Goal: Check status: Check status

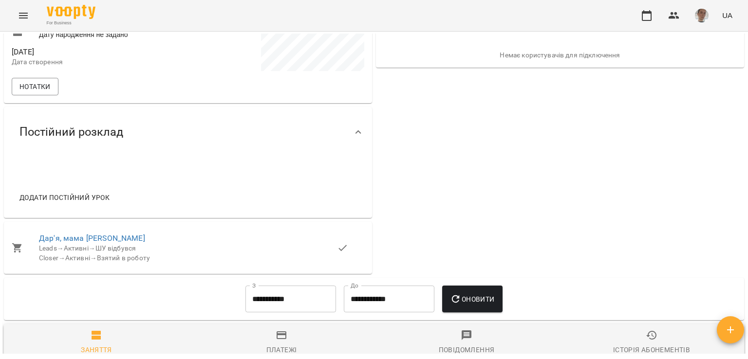
scroll to position [341, 0]
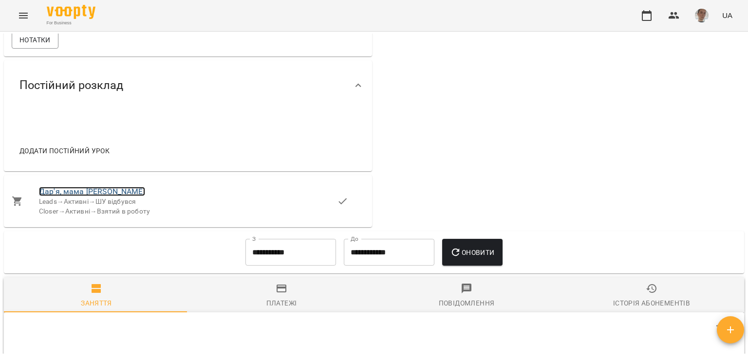
click at [88, 195] on link "Дар'я, мама [PERSON_NAME]" at bounding box center [92, 191] width 106 height 9
